Goal: Check status: Check status

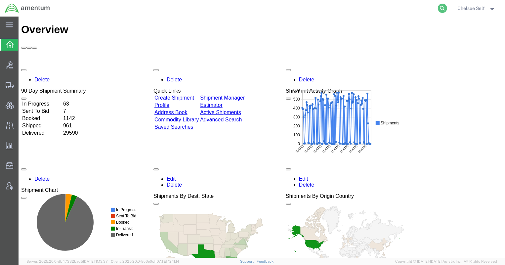
click at [391, 8] on icon at bounding box center [442, 8] width 9 height 9
click at [320, 8] on input "search" at bounding box center [337, 8] width 201 height 16
paste input "393359288970"
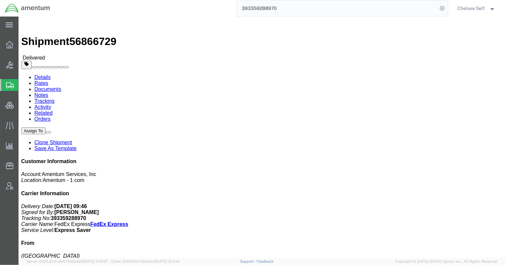
drag, startPoint x: 269, startPoint y: 77, endPoint x: 300, endPoint y: 78, distance: 31.4
click div "References Customer Ref: 393306611072 RTS MT Edit References Select Account Typ…"
drag, startPoint x: 251, startPoint y: 7, endPoint x: 164, endPoint y: 0, distance: 87.5
click at [164, 0] on html "main_menu Created with Sketch. Collapse Menu Overview Bids Shipments Shipment M…" at bounding box center [252, 132] width 505 height 265
paste input "06611072"
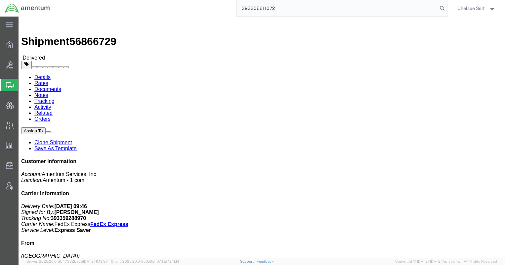
type input "393306611072"
